Goal: Task Accomplishment & Management: Complete application form

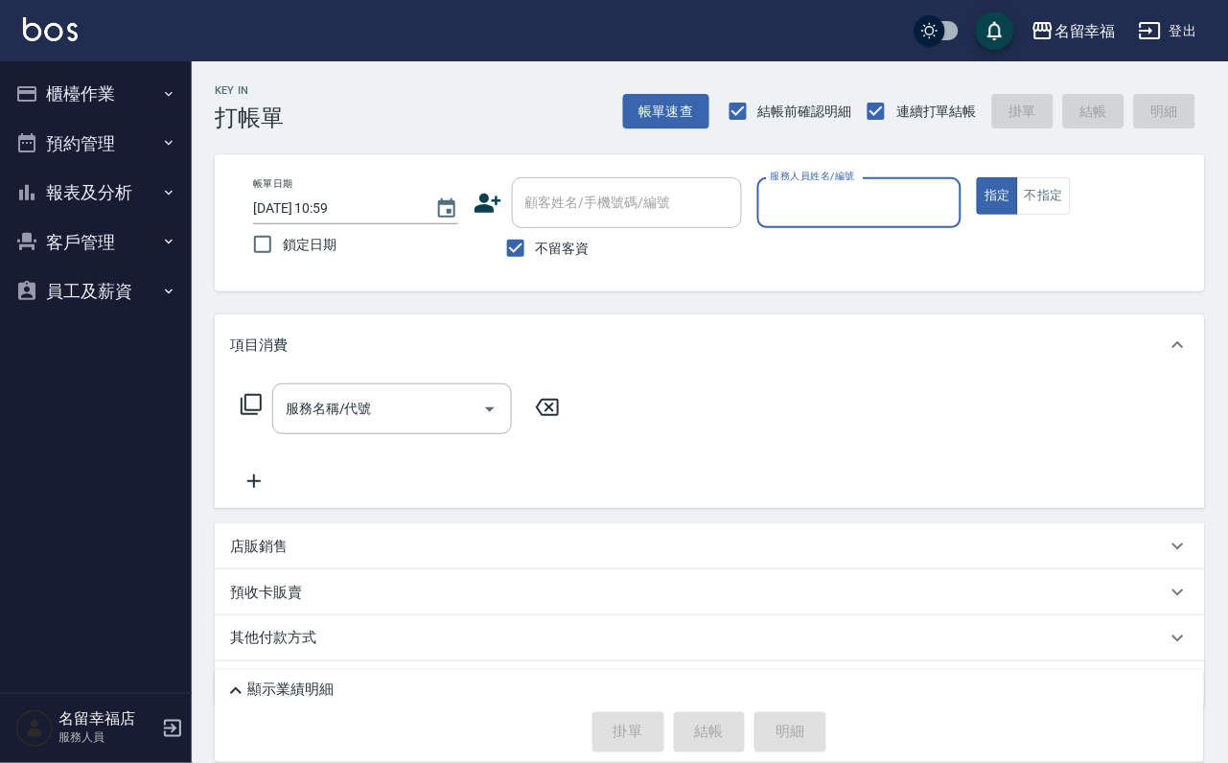
click at [119, 88] on button "櫃檯作業" at bounding box center [96, 94] width 176 height 50
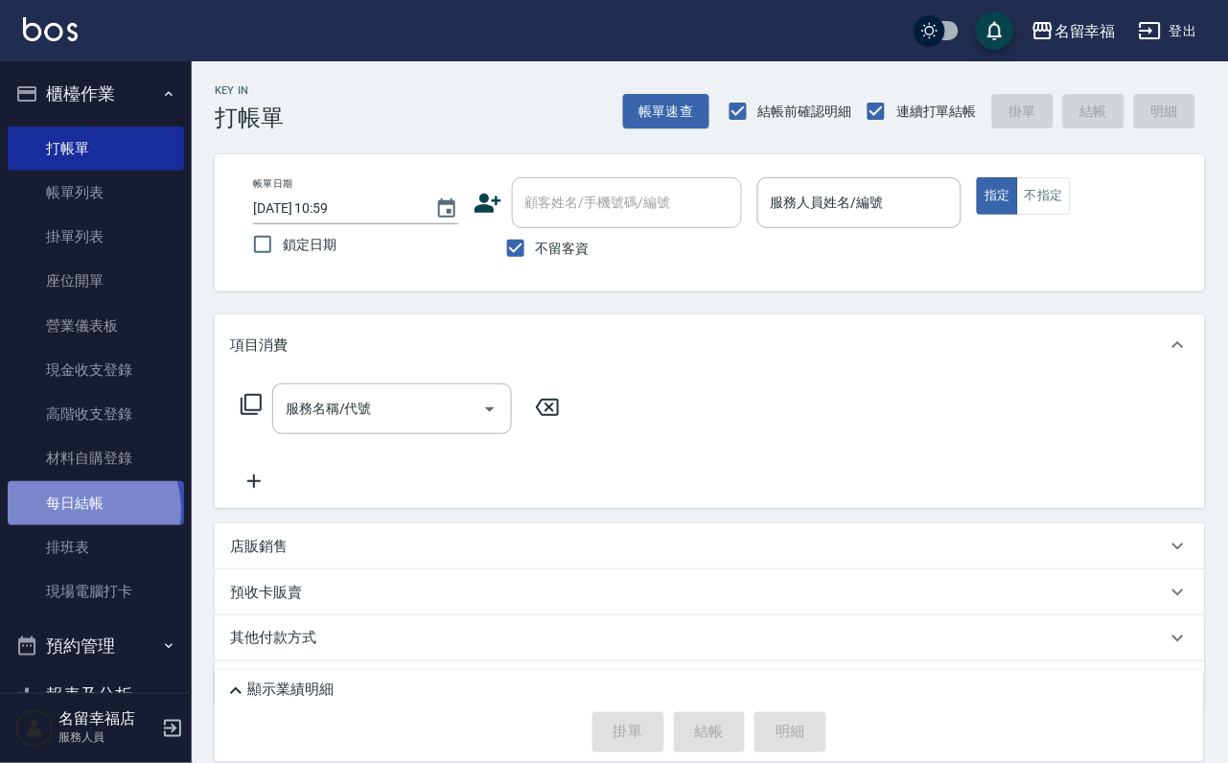
click at [80, 525] on link "每日結帳" at bounding box center [96, 503] width 176 height 44
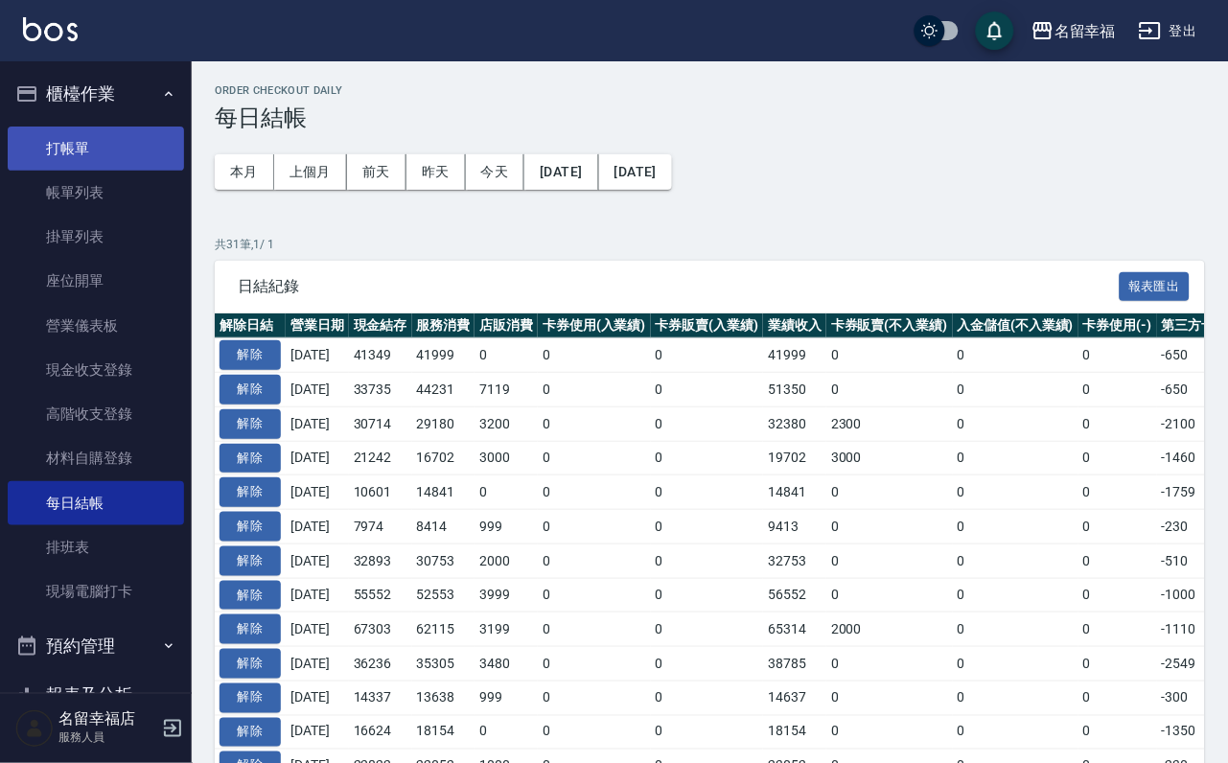
click at [70, 161] on link "打帳單" at bounding box center [96, 149] width 176 height 44
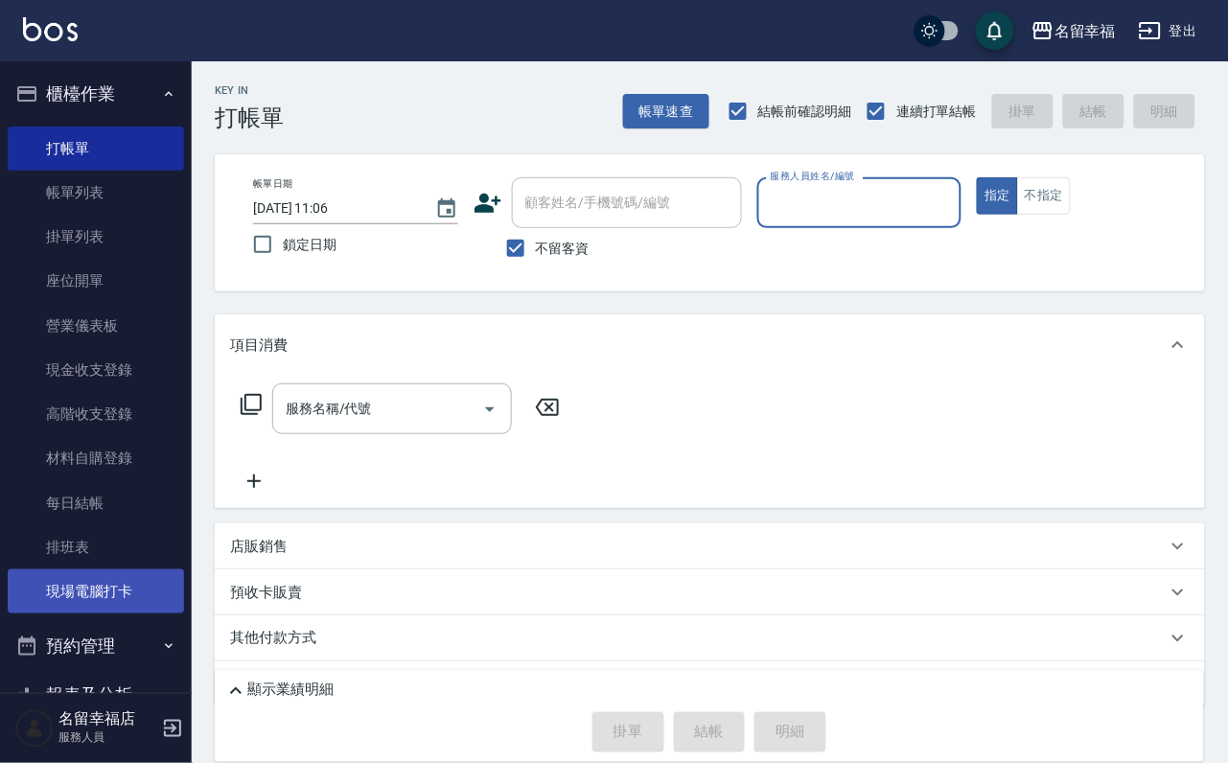
click at [105, 565] on link "現場電腦打卡" at bounding box center [96, 592] width 176 height 44
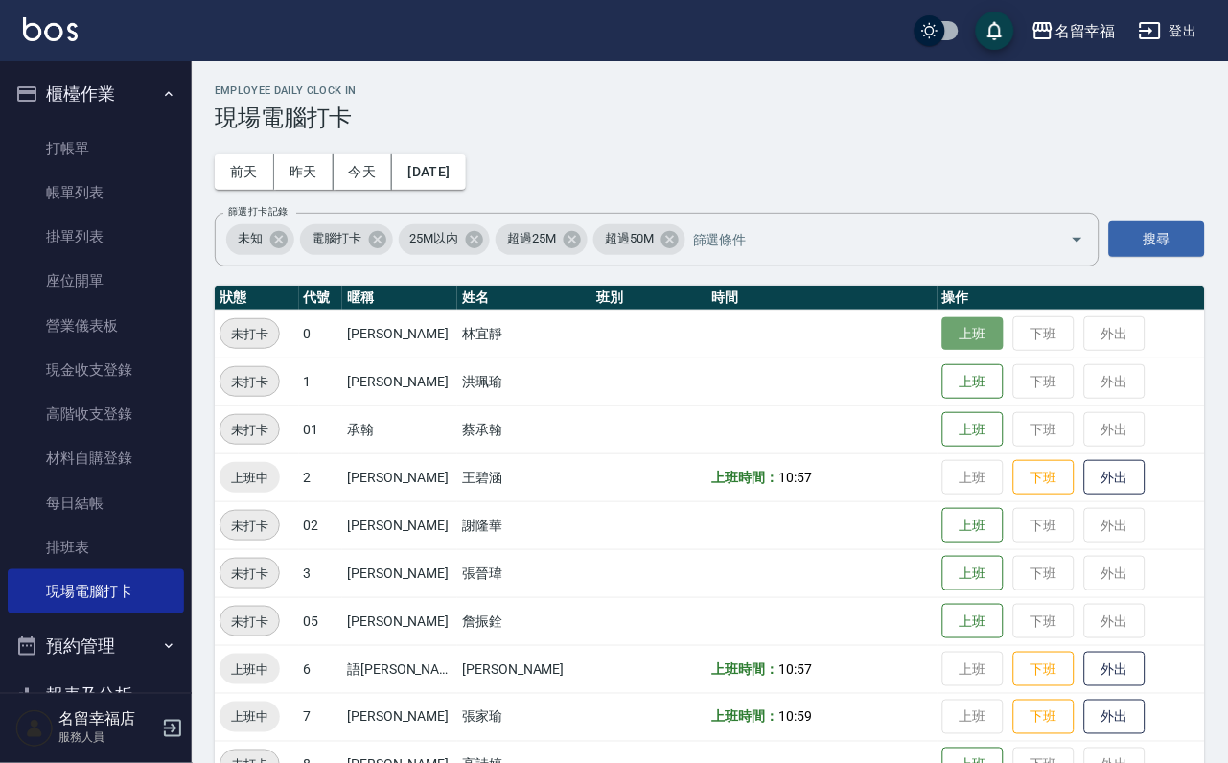
click at [916, 345] on button "上班" at bounding box center [973, 334] width 61 height 34
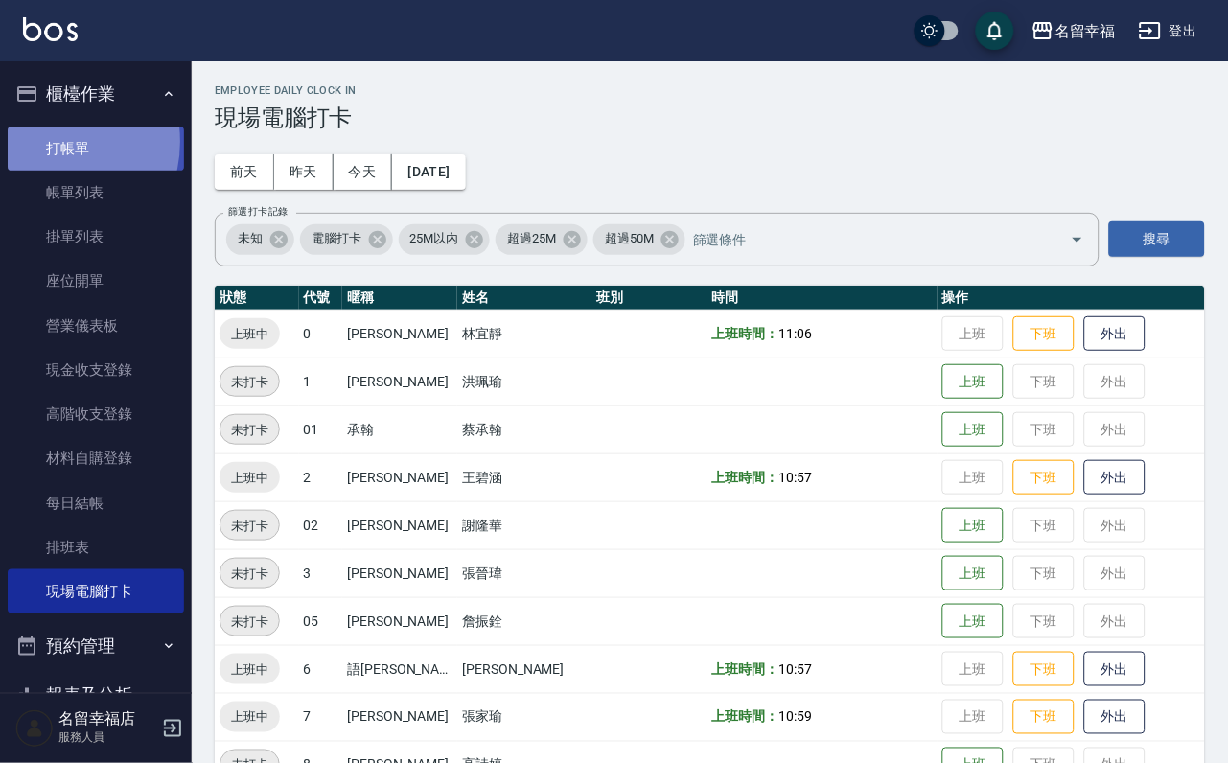
click at [47, 149] on link "打帳單" at bounding box center [96, 149] width 176 height 44
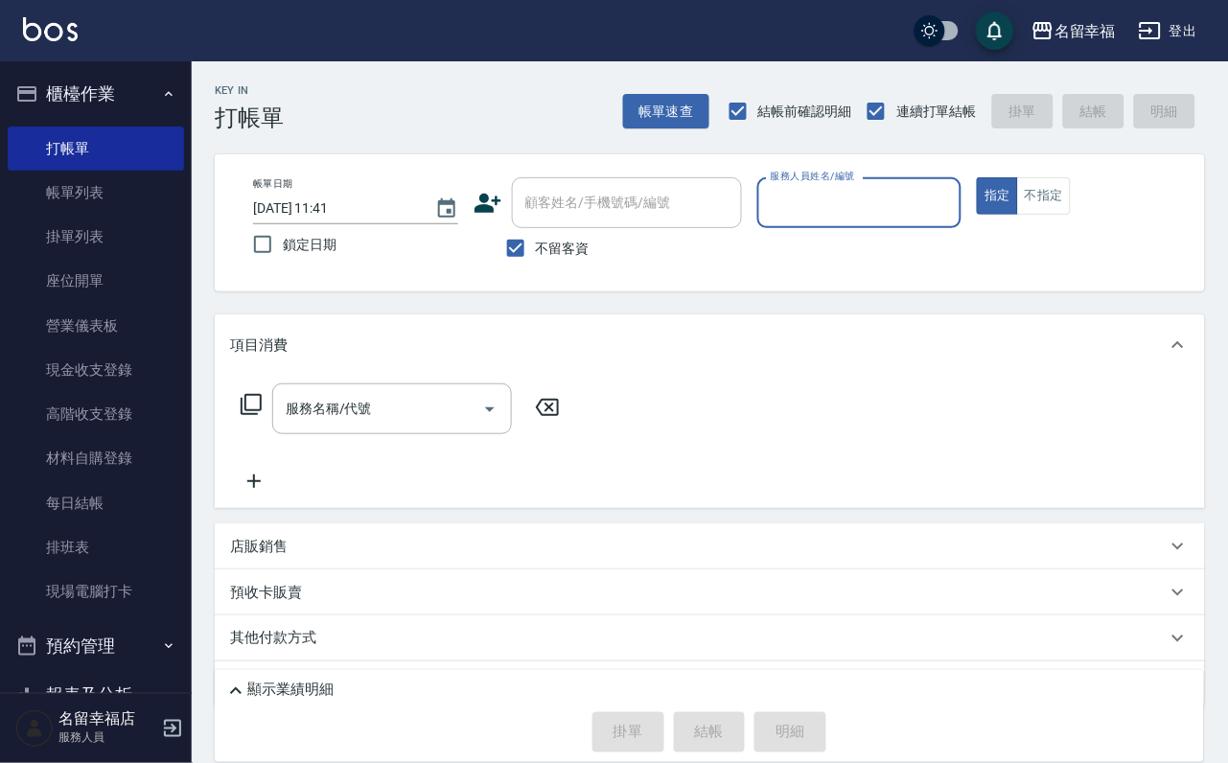
click at [916, 221] on div "服務人員姓名/編號" at bounding box center [860, 202] width 205 height 51
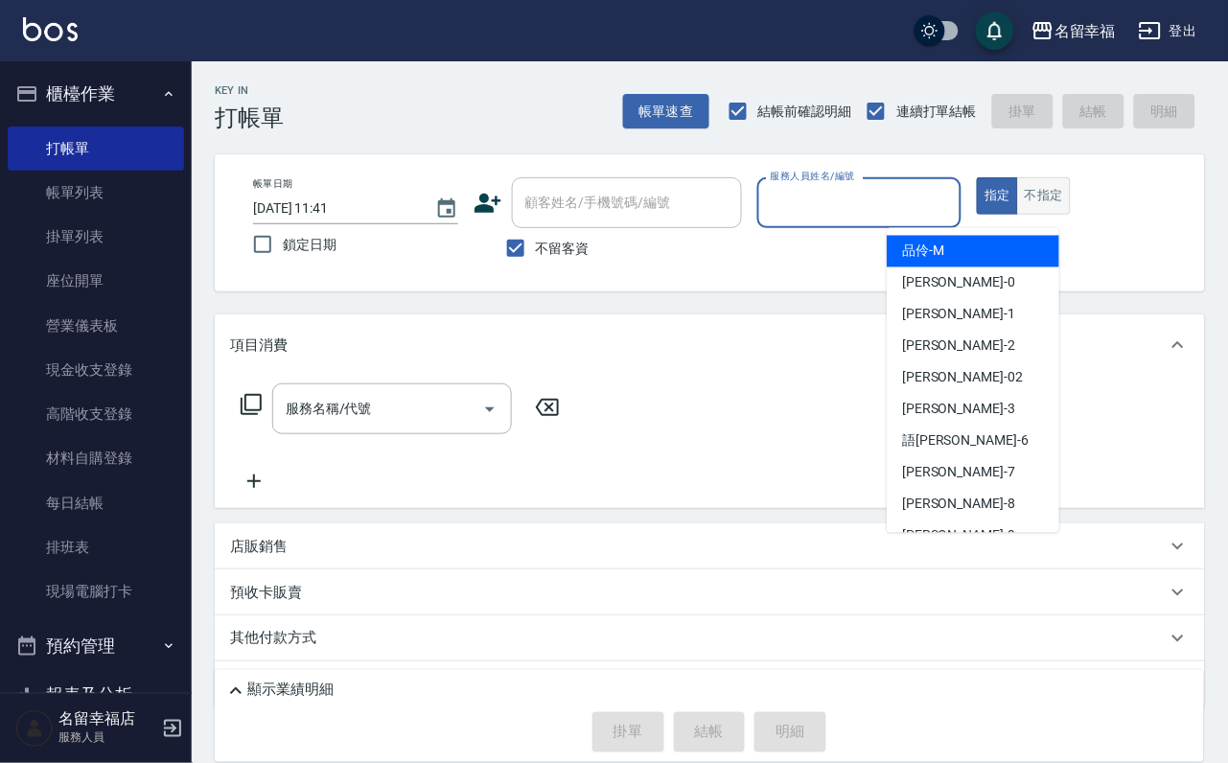
click at [916, 215] on button "不指定" at bounding box center [1044, 195] width 54 height 37
click at [916, 205] on input "服務人員姓名/編號" at bounding box center [860, 203] width 188 height 34
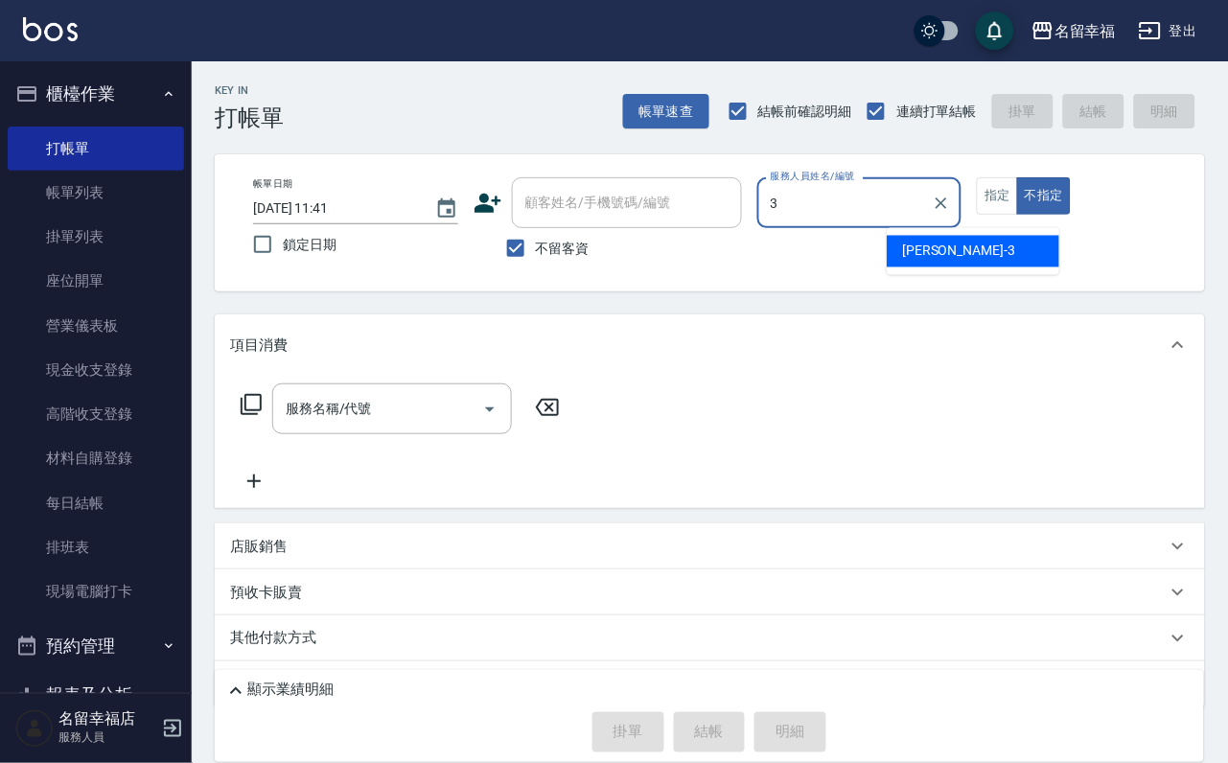
type input "[PERSON_NAME]-3"
type button "false"
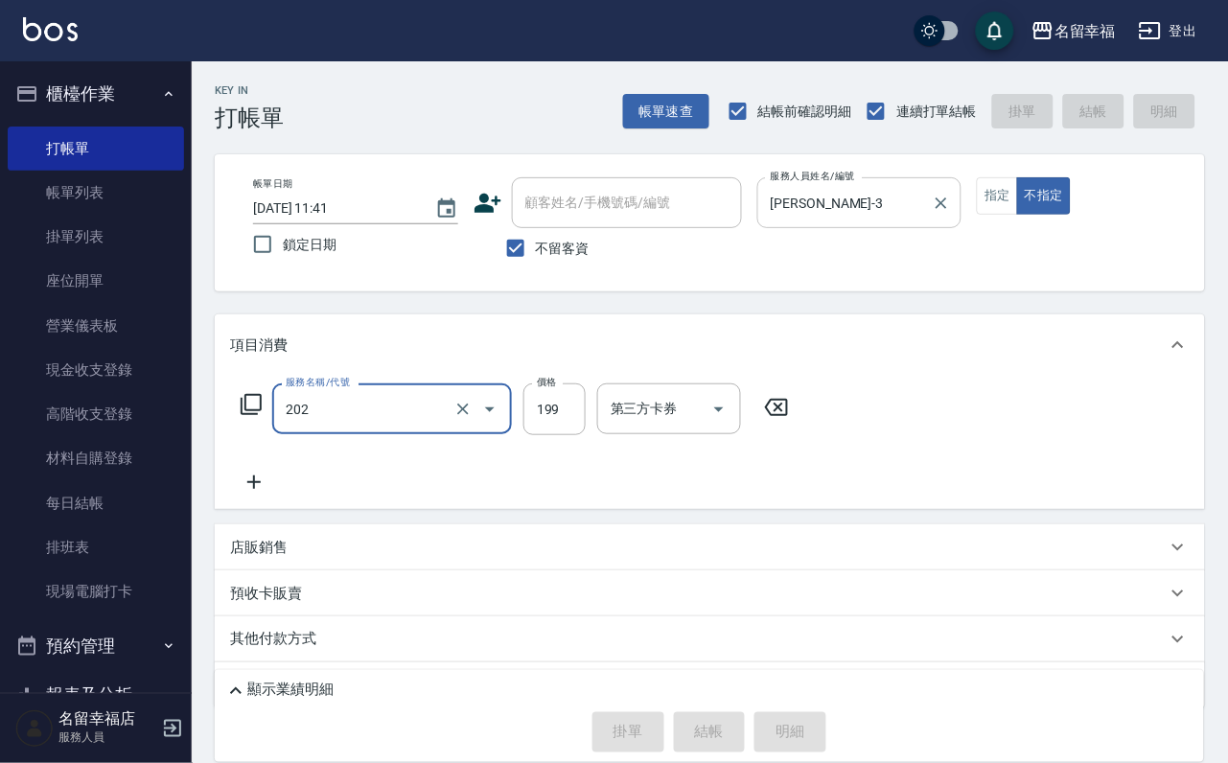
type input "202"
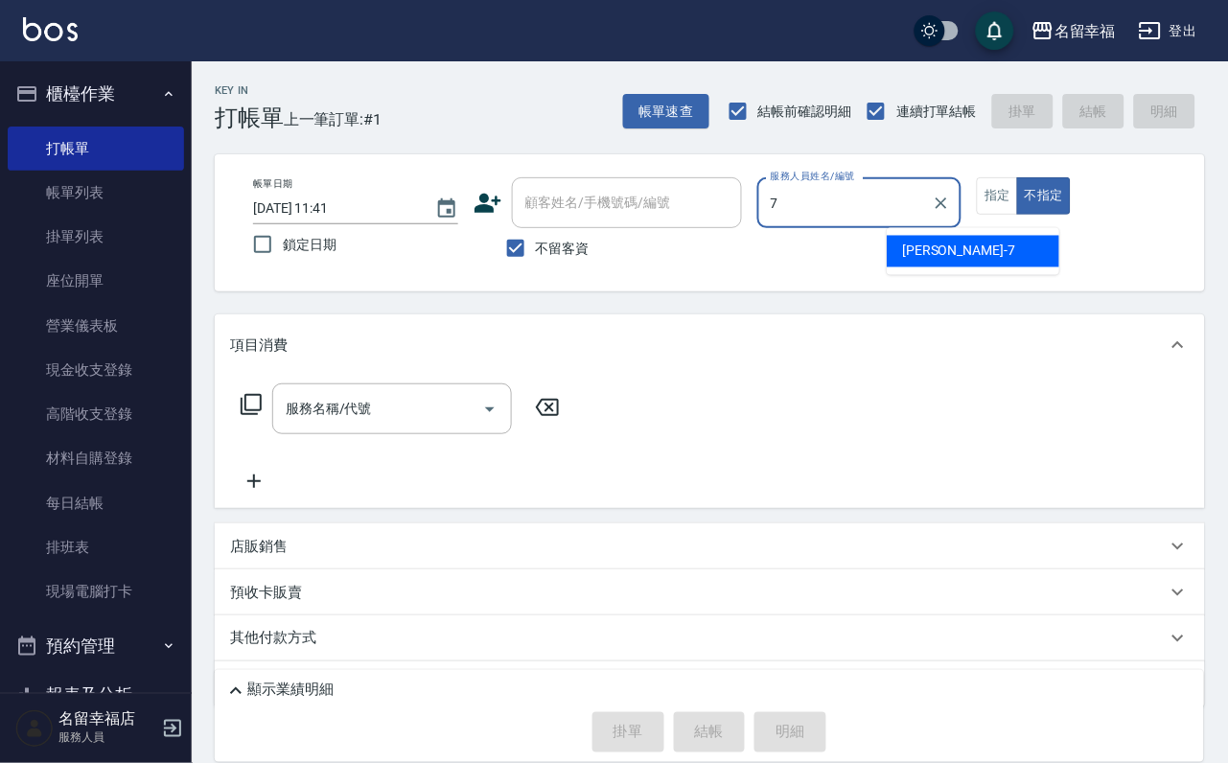
type input "[PERSON_NAME]-7"
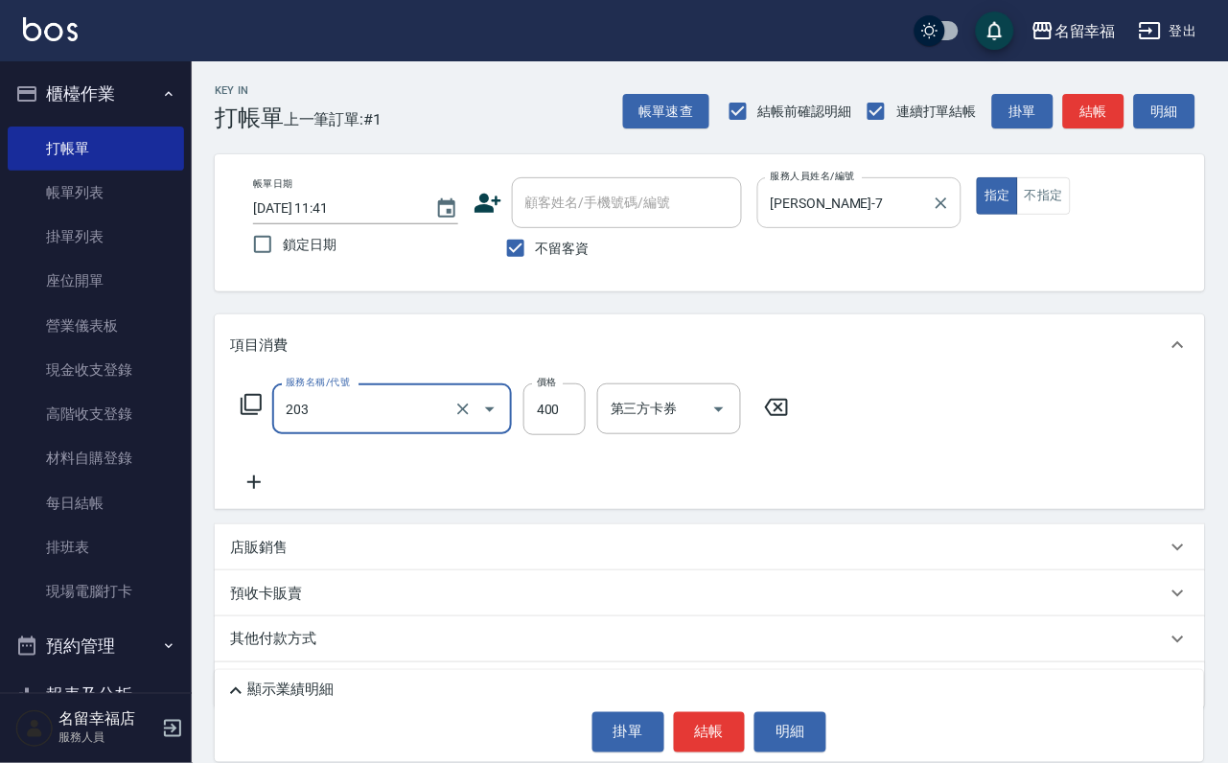
type input "指定單剪(203)"
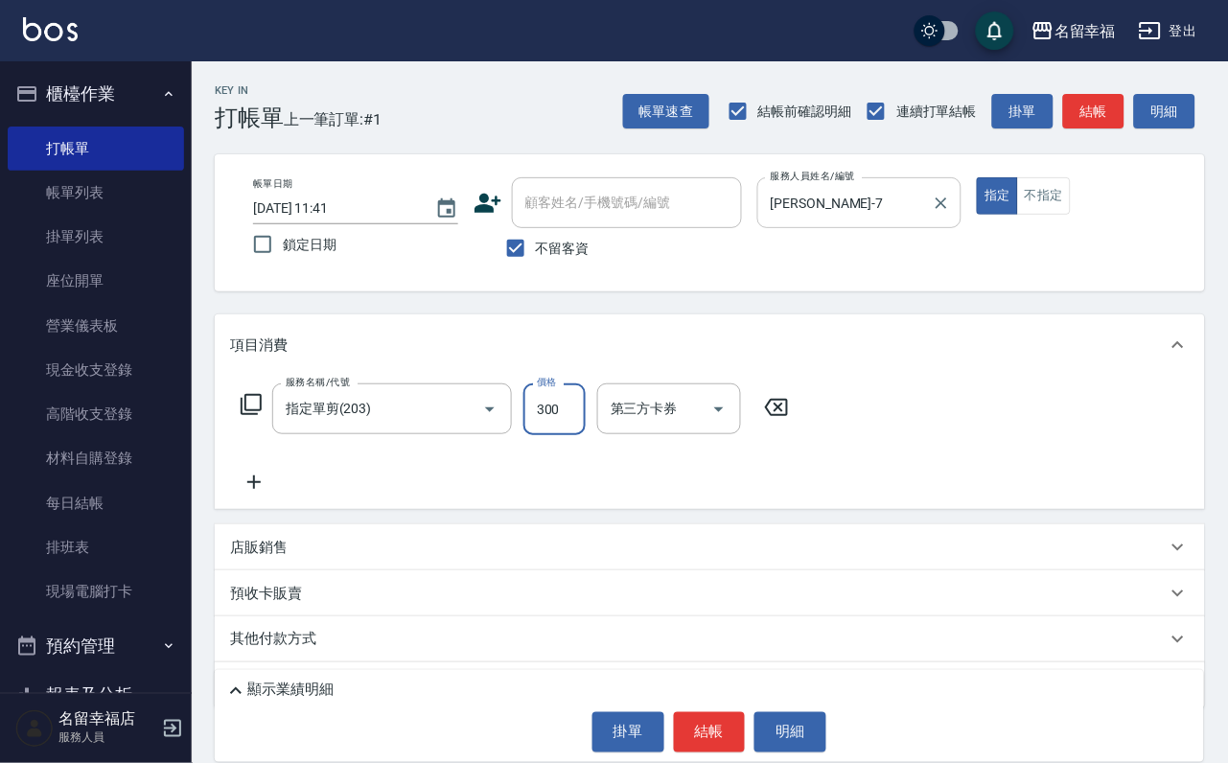
type input "300"
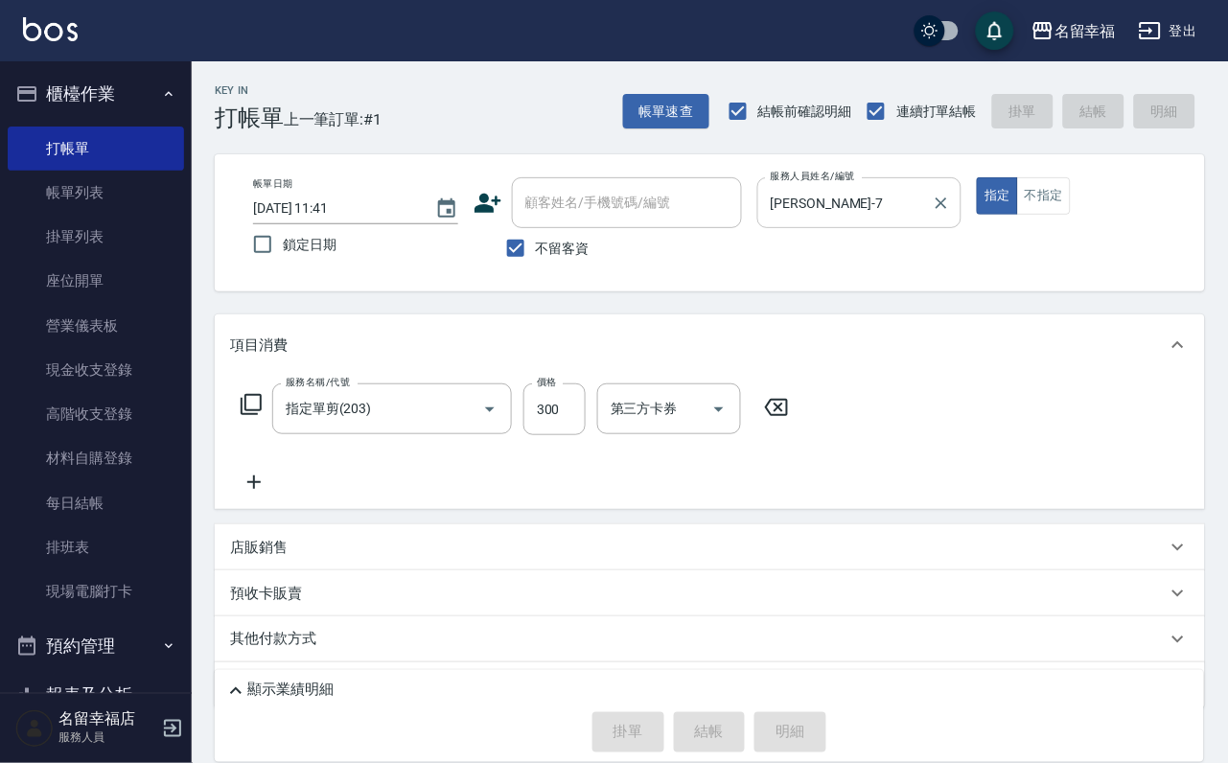
type input "[DATE] 12:09"
